Goal: Check status

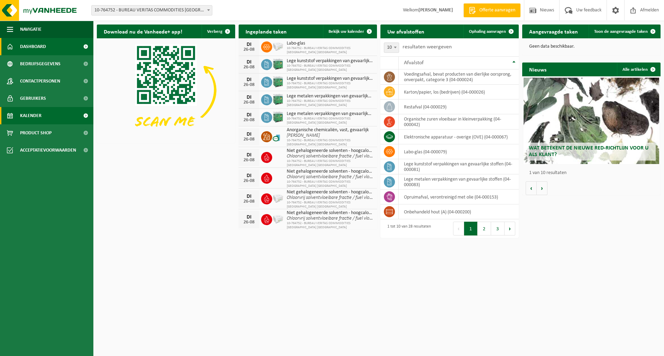
click at [32, 114] on span "Kalender" at bounding box center [30, 115] width 21 height 17
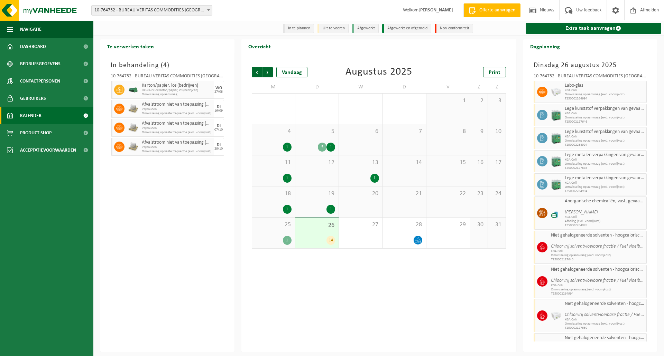
click at [314, 222] on div "26 14" at bounding box center [316, 233] width 43 height 30
click at [315, 221] on div "26 14" at bounding box center [316, 233] width 43 height 30
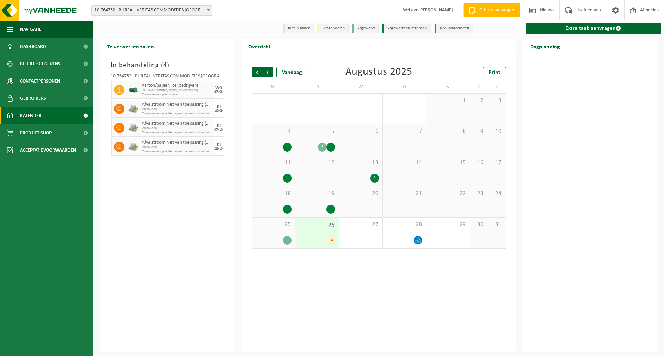
click at [315, 221] on div "26 14" at bounding box center [316, 233] width 43 height 30
